Goal: Task Accomplishment & Management: Complete application form

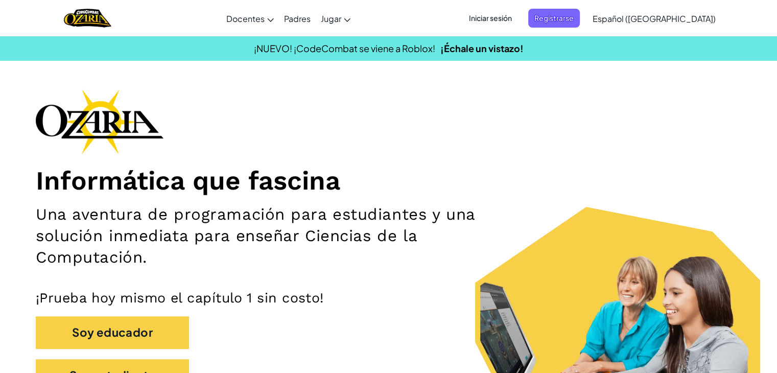
click at [518, 13] on span "Iniciar sesión" at bounding box center [490, 18] width 55 height 19
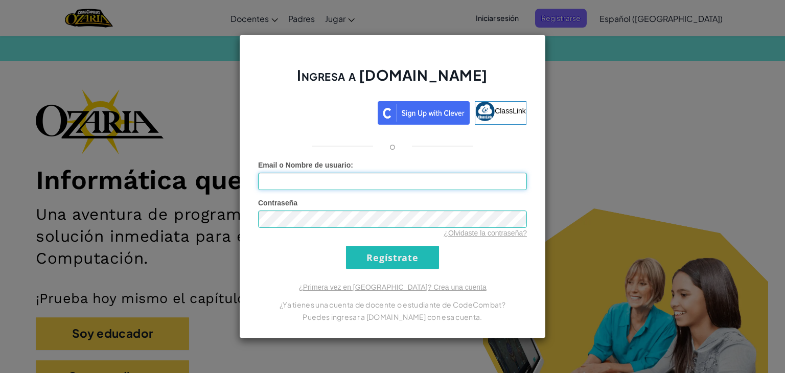
click at [337, 184] on input "Email o Nombre de usuario :" at bounding box center [392, 181] width 269 height 17
type input "[EMAIL_ADDRESS][DOMAIN_NAME]"
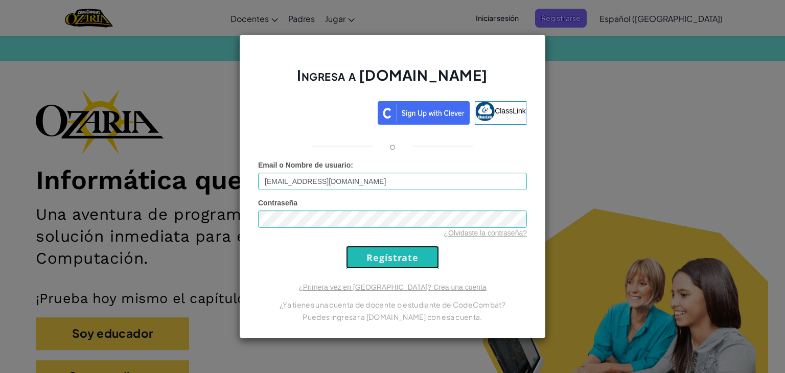
click at [389, 256] on input "Regístrate" at bounding box center [392, 257] width 93 height 23
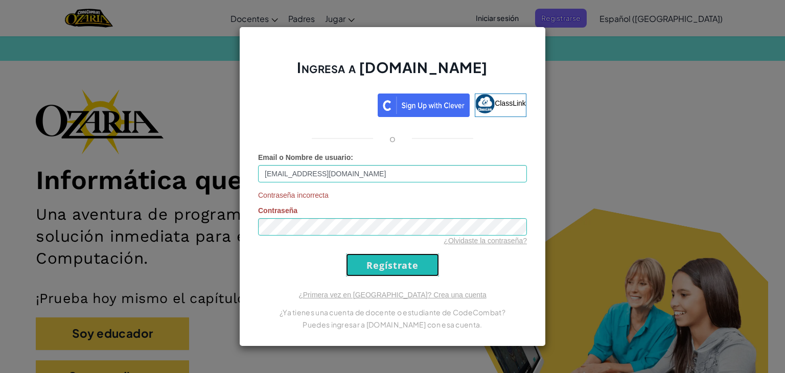
click at [378, 268] on input "Regístrate" at bounding box center [392, 264] width 93 height 23
